Goal: Learn about a topic

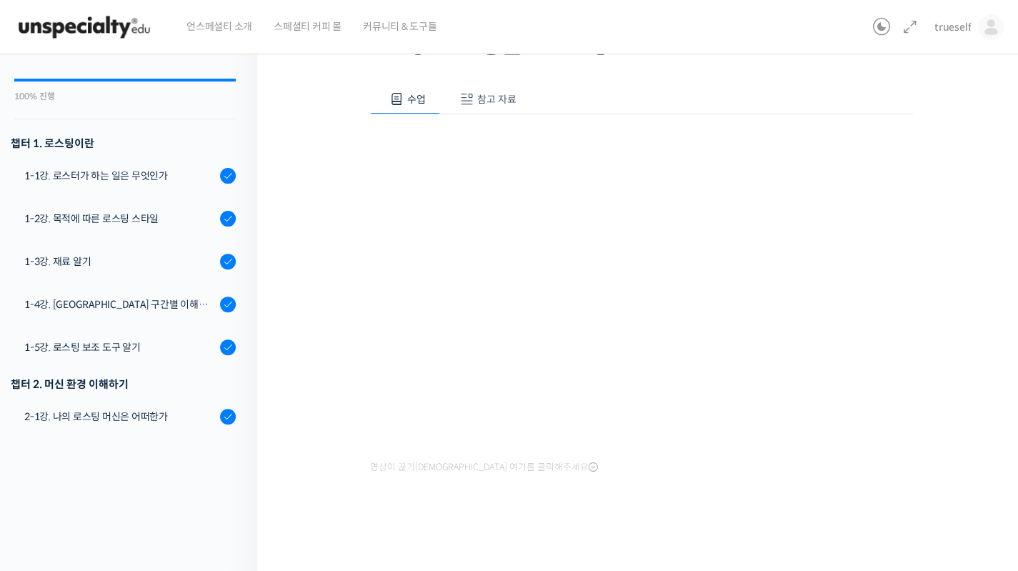
scroll to position [995, 0]
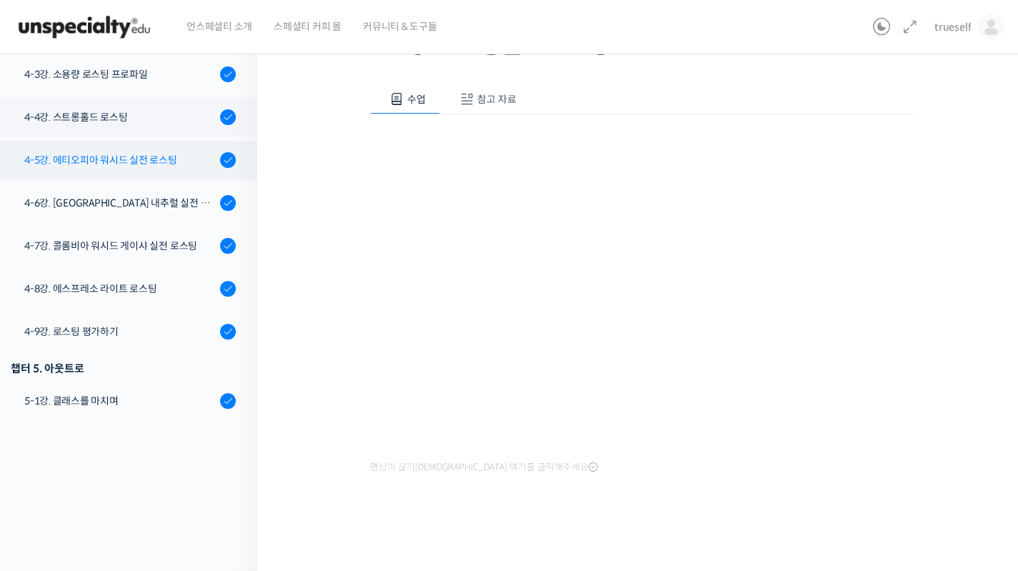
click at [103, 167] on link "4-5강. 에티오피아 워시드 실전 로스팅" at bounding box center [125, 160] width 264 height 39
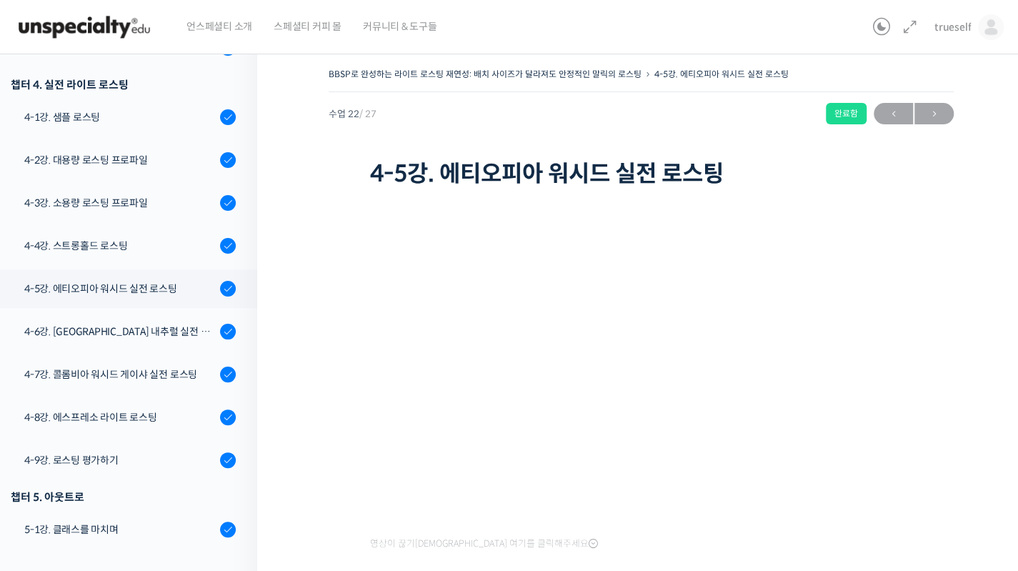
click at [798, 184] on h1 "4-5강. 에티오피아 워시드 실전 로스팅" at bounding box center [641, 173] width 543 height 27
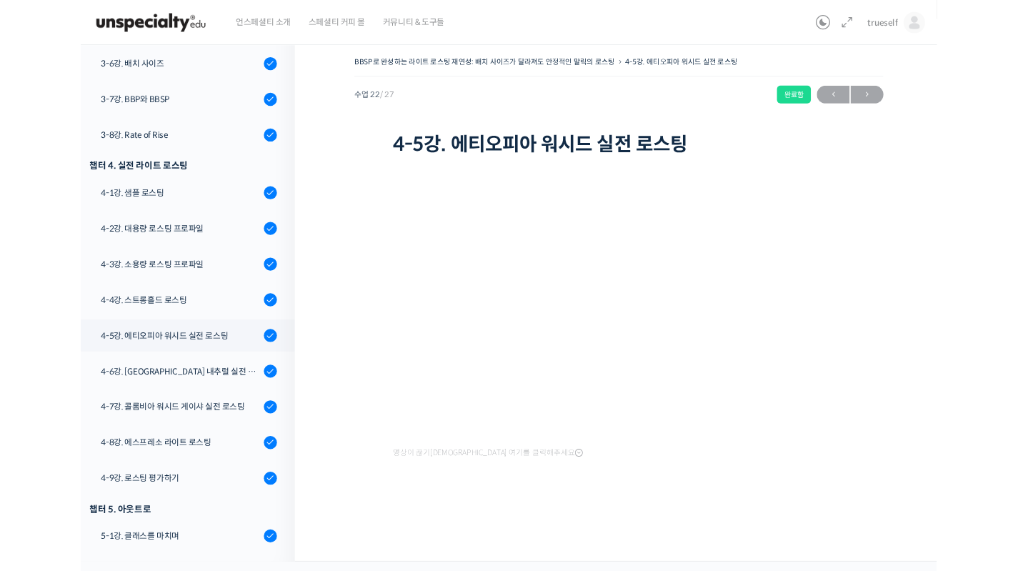
scroll to position [880, 0]
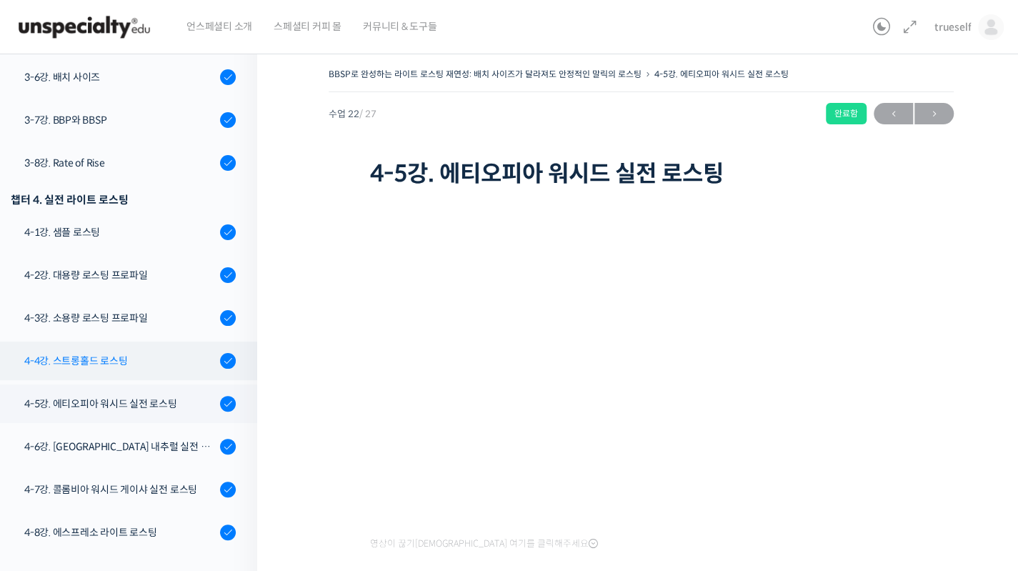
click at [84, 362] on div "4-4강. 스트롱홀드 로스팅" at bounding box center [120, 361] width 192 height 16
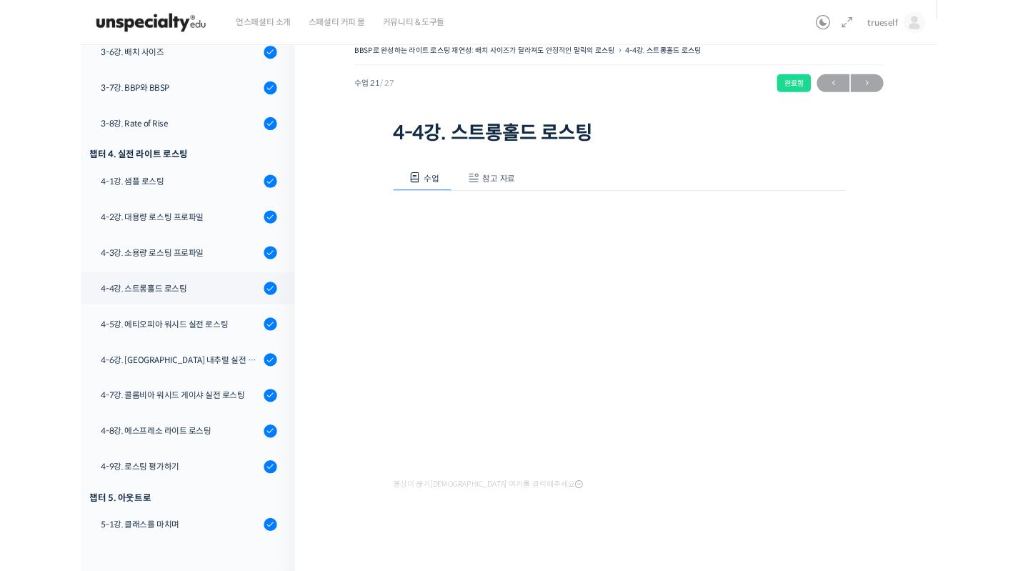
scroll to position [880, 0]
